Goal: Download file/media

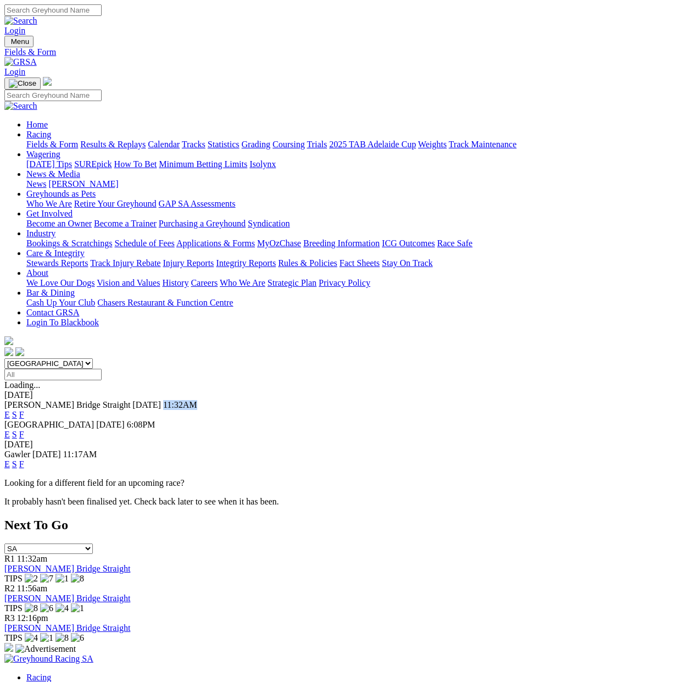
click at [24, 410] on link "F" at bounding box center [21, 414] width 5 height 9
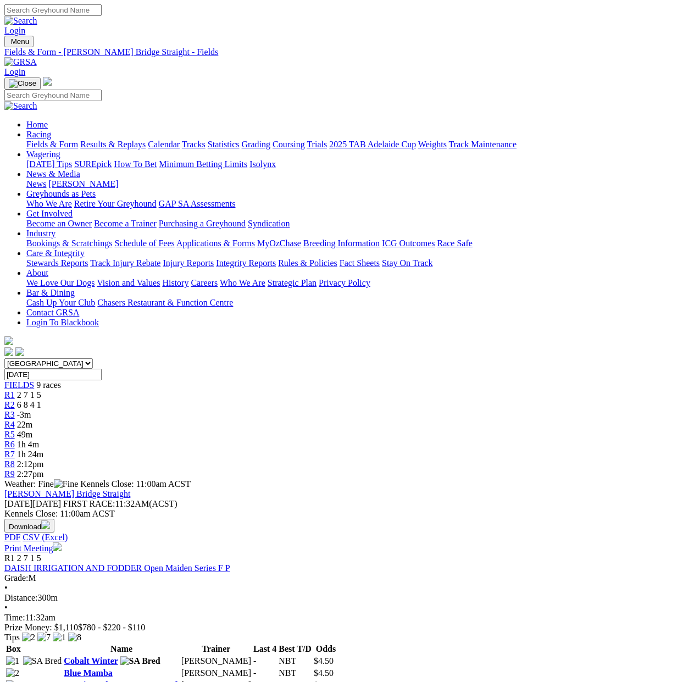
click at [54, 518] on button "Download" at bounding box center [29, 525] width 50 height 14
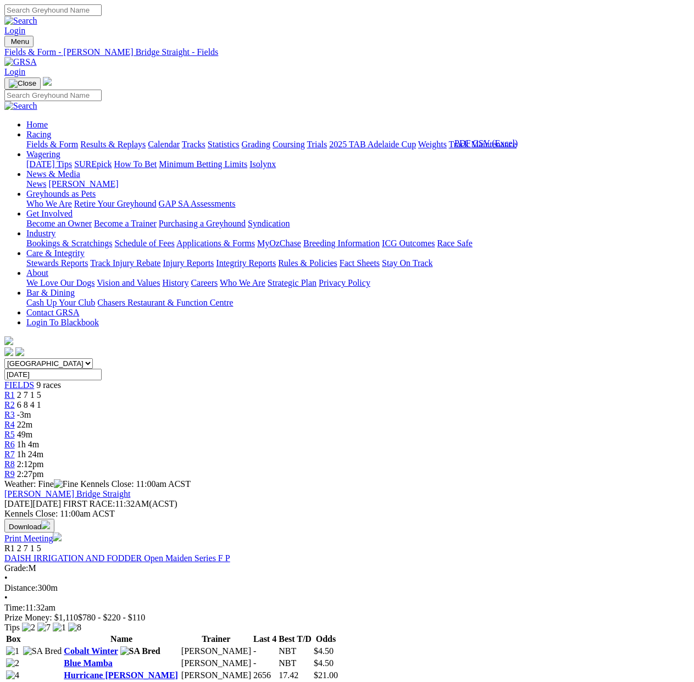
click at [328, 489] on div "Murray Bridge Straight Tuesday 07 Oct 2025 FIRST RACE: 11:32AM(ACST) Kennels Cl…" at bounding box center [346, 516] width 685 height 54
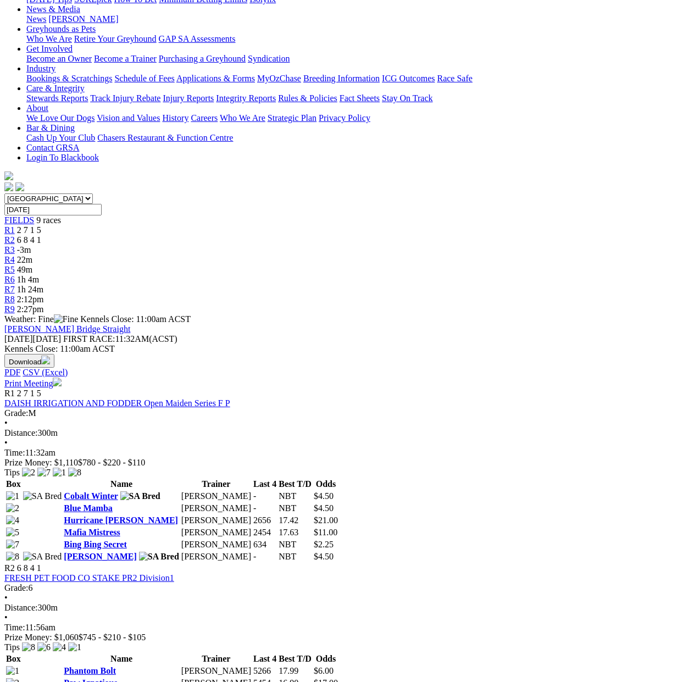
scroll to position [494, 0]
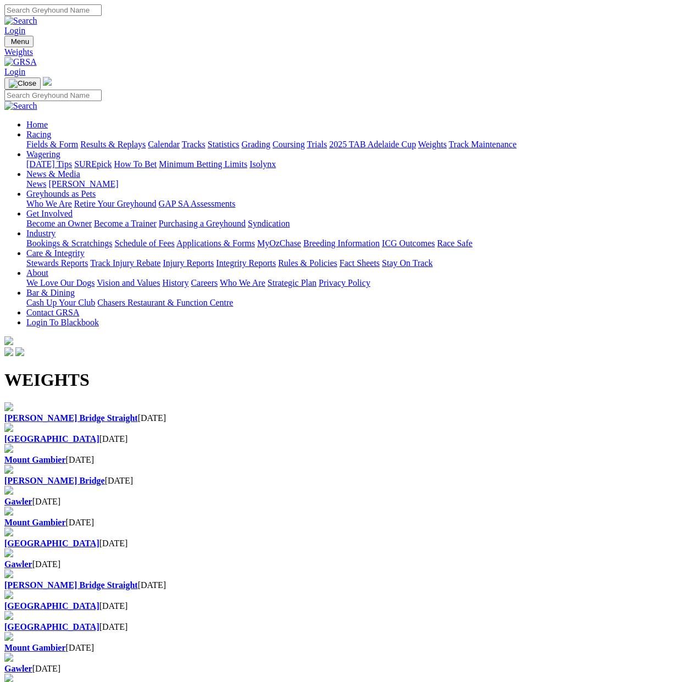
click at [75, 413] on b "[PERSON_NAME] Bridge Straight" at bounding box center [70, 417] width 133 height 9
